Goal: Information Seeking & Learning: Learn about a topic

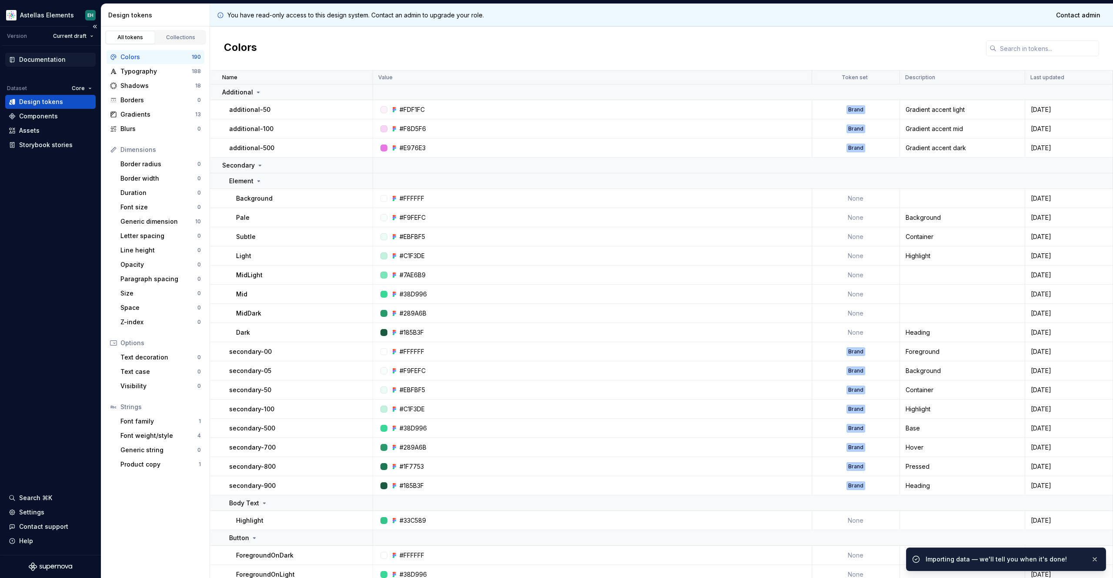
click at [41, 57] on div "Documentation" at bounding box center [42, 59] width 47 height 9
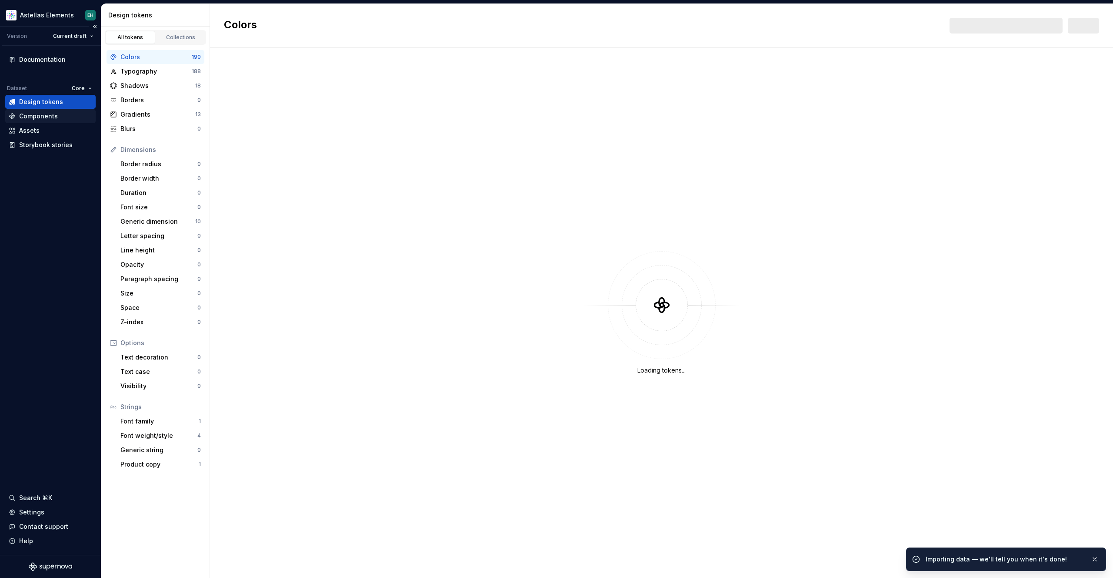
click at [53, 117] on div "Components" at bounding box center [38, 116] width 39 height 9
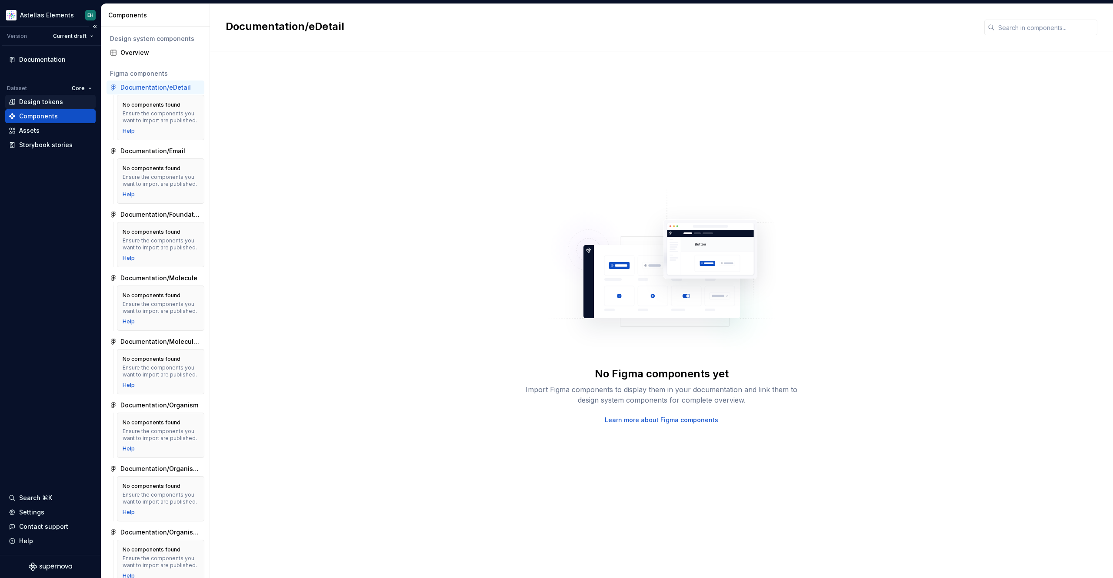
click at [53, 107] on div "Design tokens" at bounding box center [50, 102] width 90 height 14
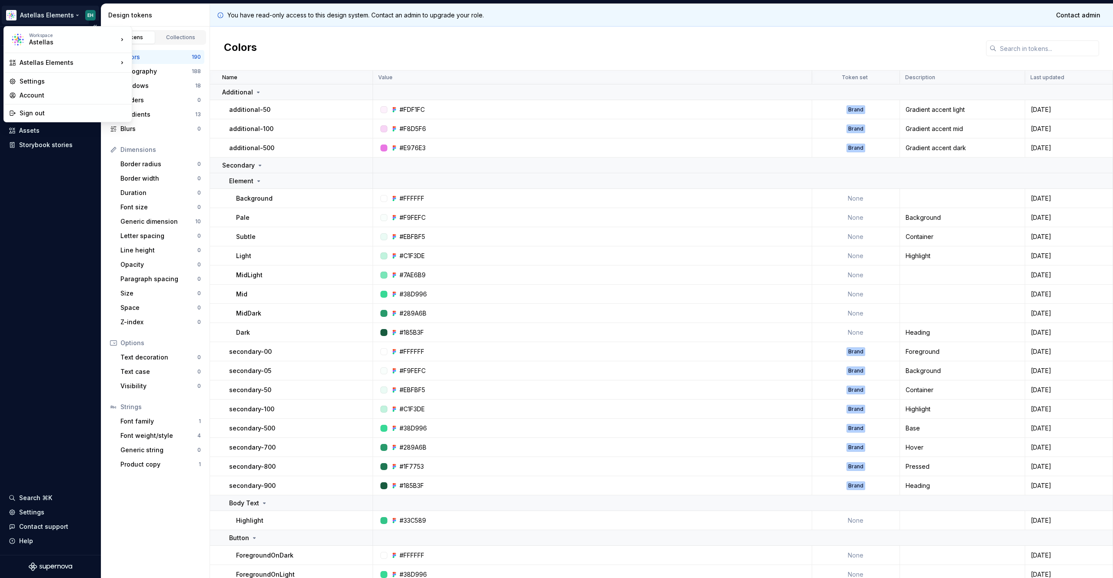
click at [25, 17] on html "Astellas Elements EH Version Current draft Documentation Dataset Core Design to…" at bounding box center [556, 289] width 1113 height 578
click at [97, 63] on div "Astellas Elements" at bounding box center [69, 62] width 98 height 9
click at [139, 64] on icon at bounding box center [139, 64] width 4 height 3
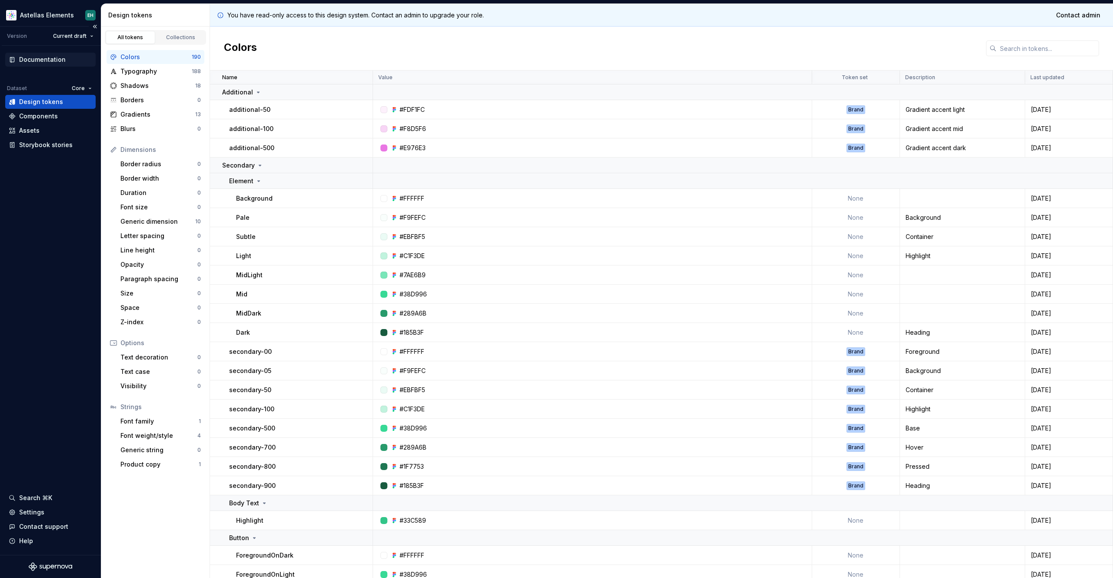
click at [42, 60] on div "Documentation" at bounding box center [42, 59] width 47 height 9
